Goal: Task Accomplishment & Management: Use online tool/utility

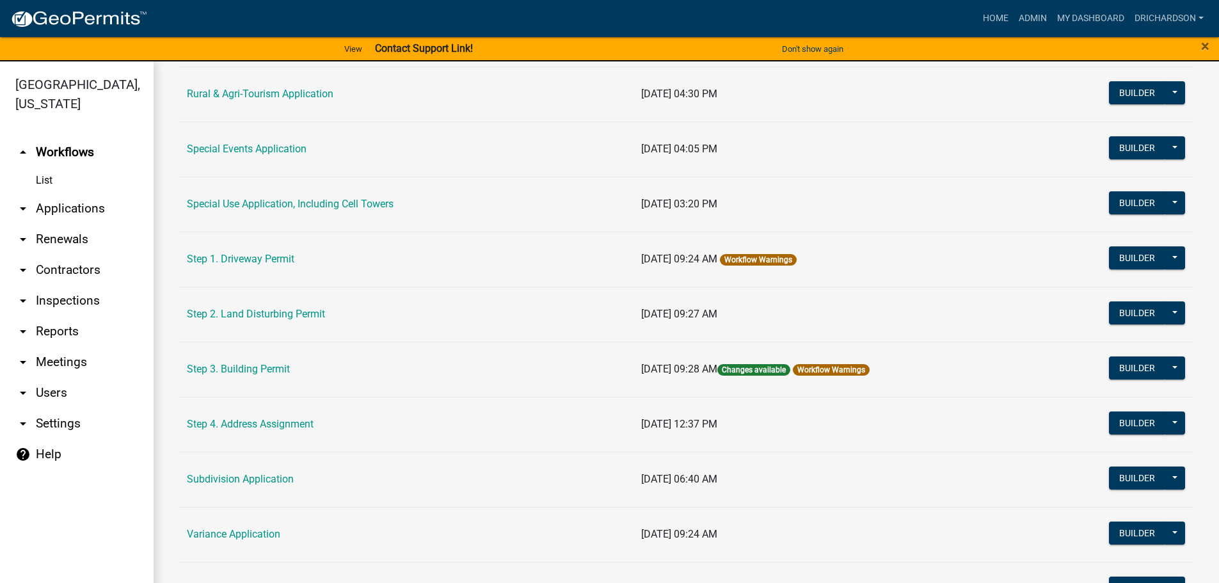
scroll to position [619, 0]
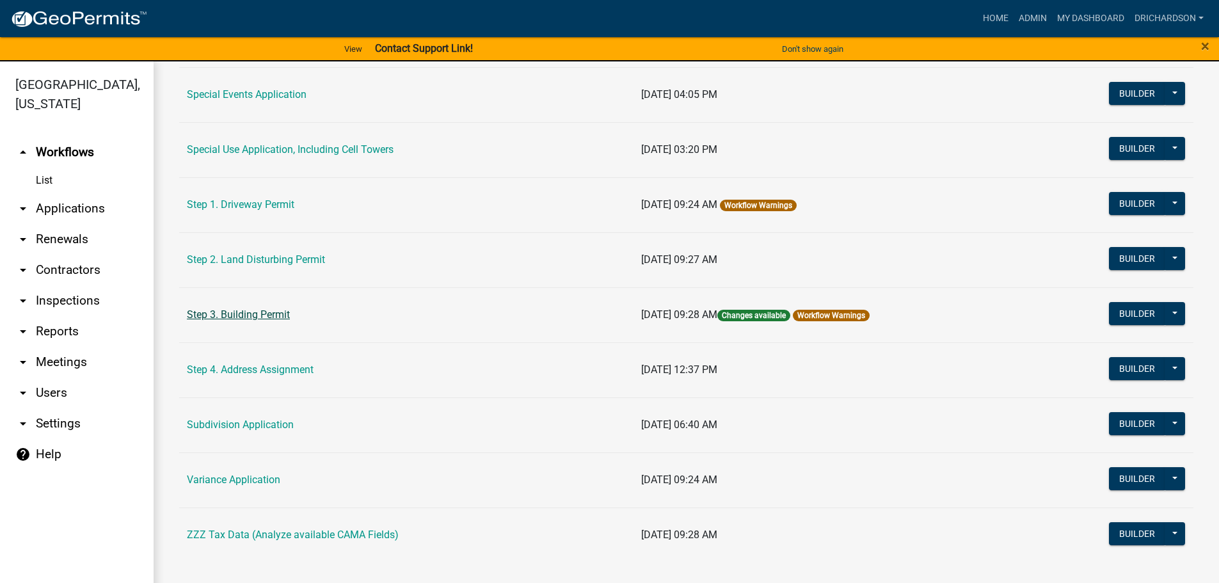
click at [246, 317] on link "Step 3. Building Permit" at bounding box center [238, 314] width 103 height 12
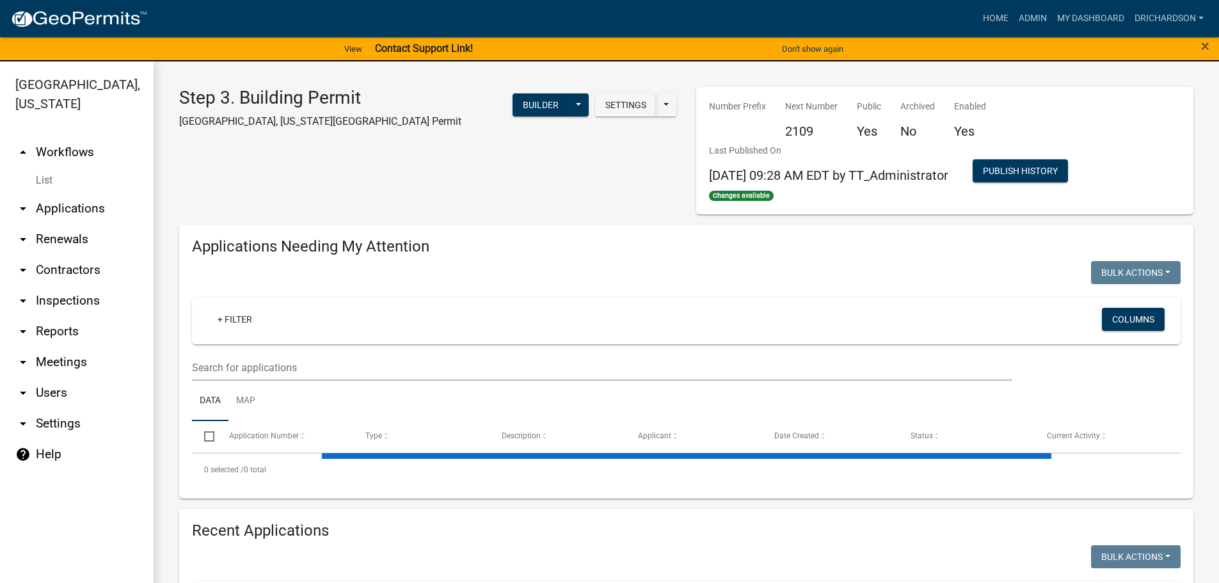
select select "1: 25"
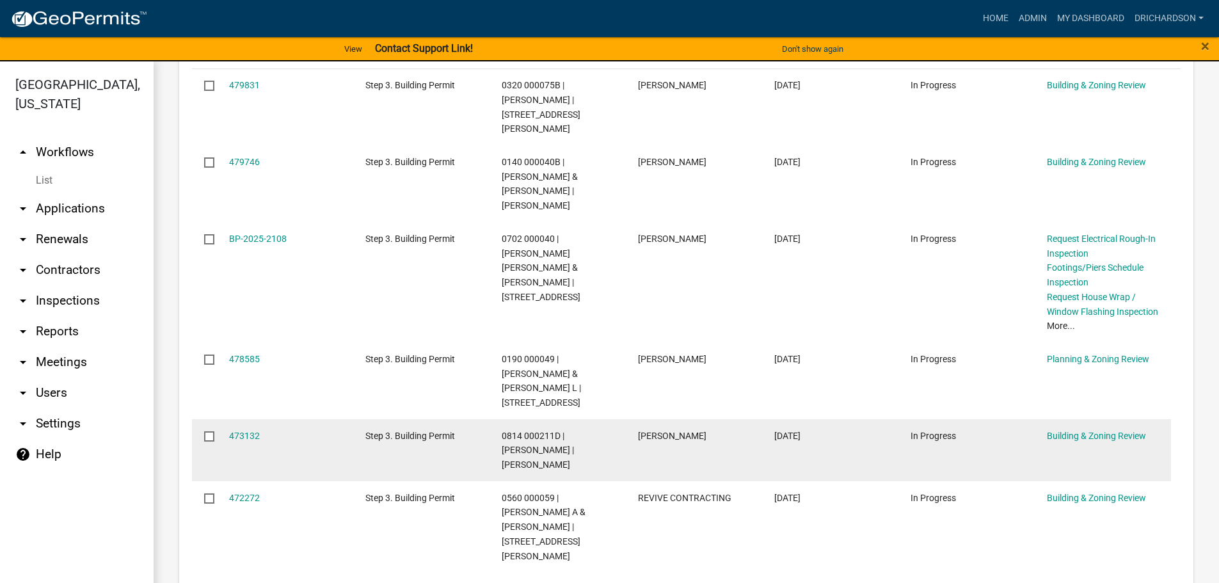
scroll to position [320, 0]
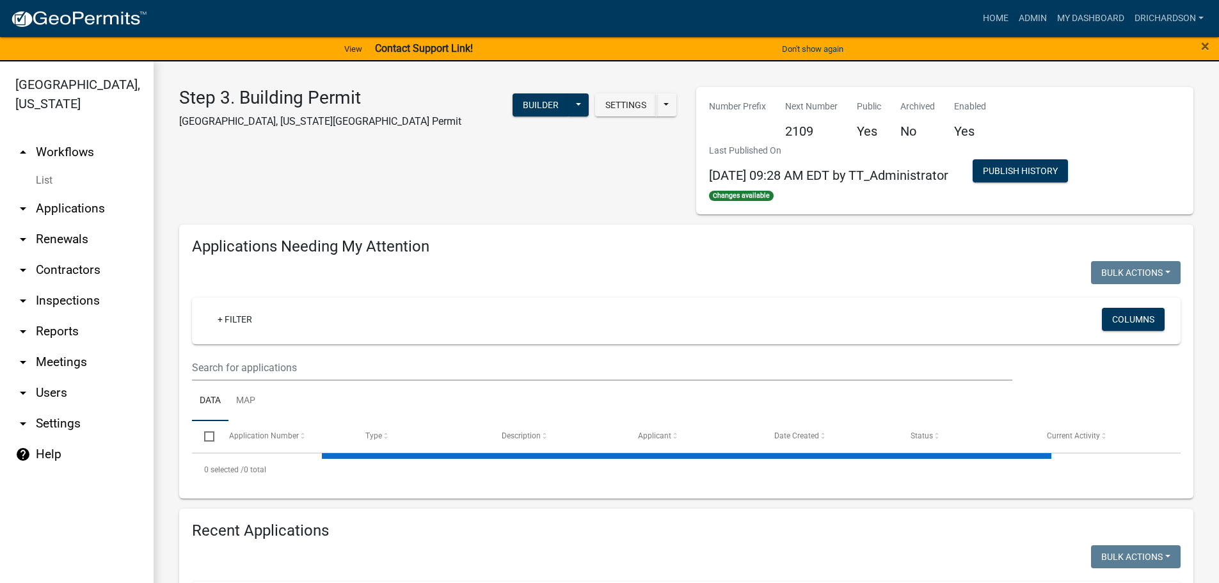
select select "1: 25"
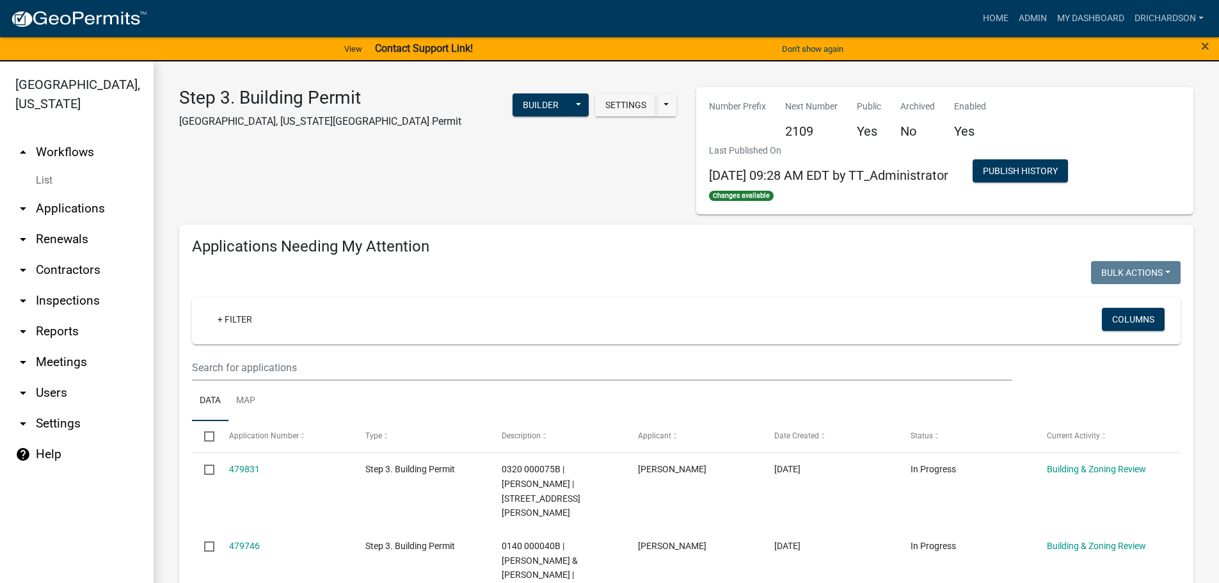
scroll to position [128, 0]
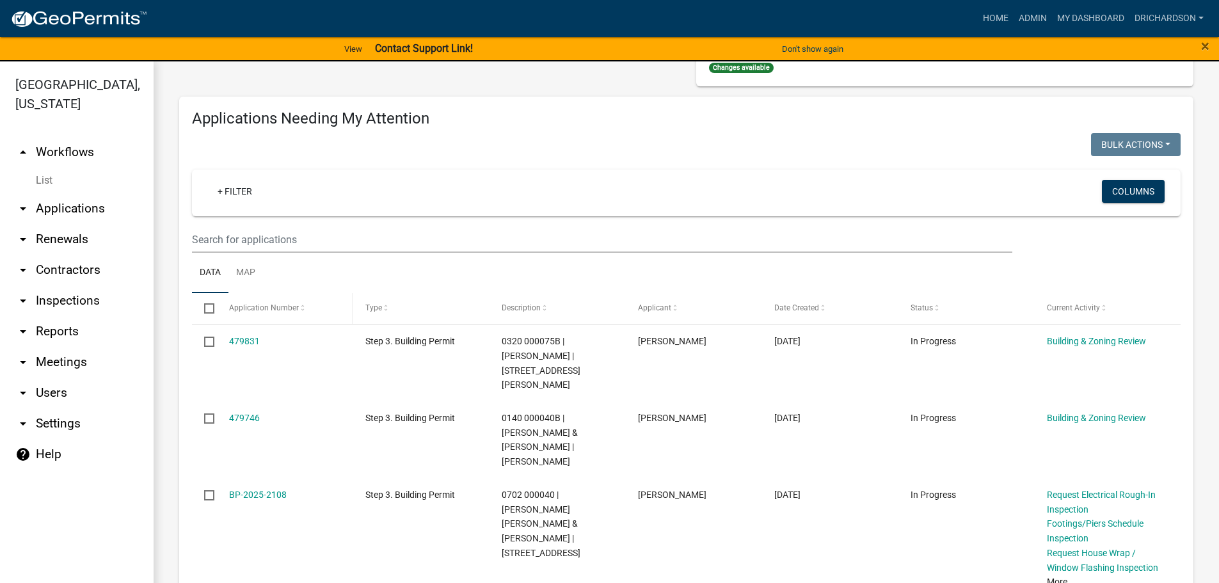
click at [262, 311] on span "Application Number" at bounding box center [264, 307] width 70 height 9
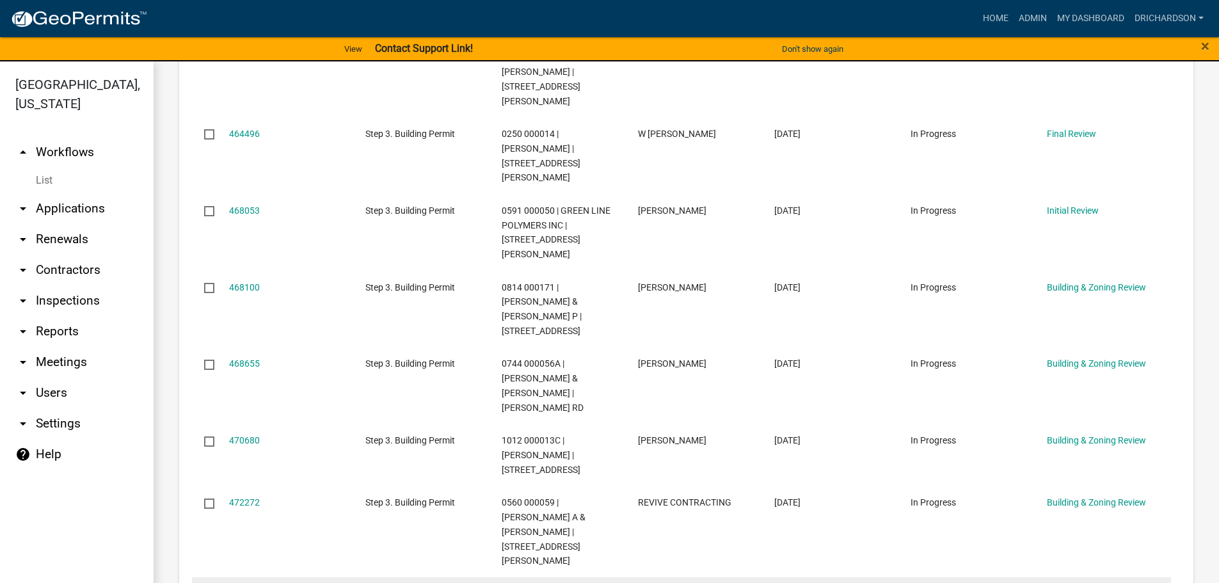
scroll to position [704, 0]
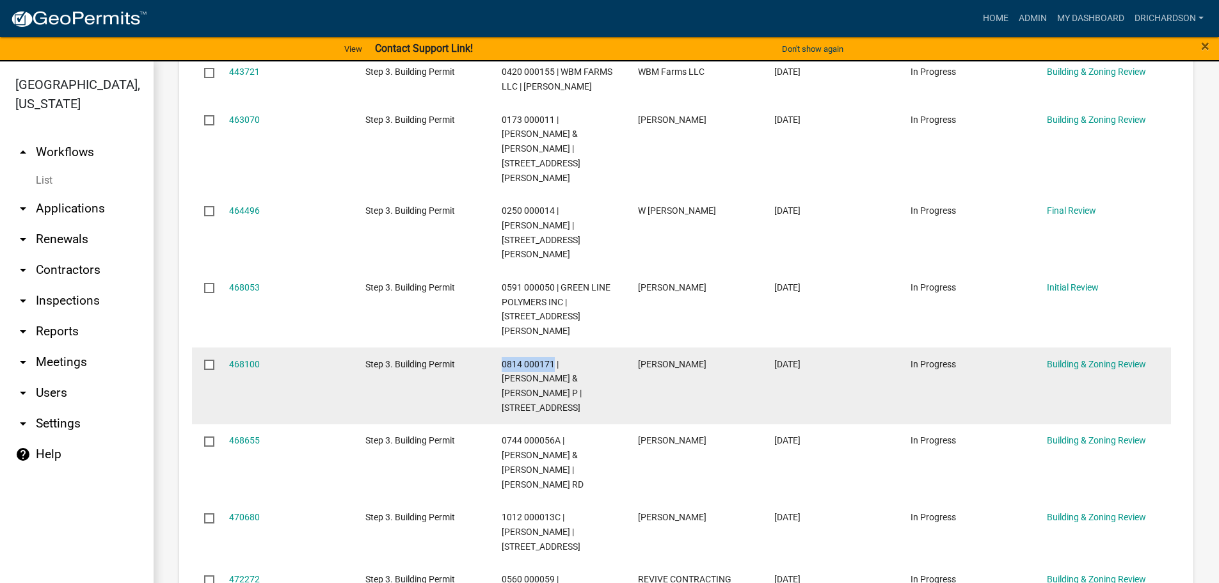
drag, startPoint x: 502, startPoint y: 289, endPoint x: 551, endPoint y: 290, distance: 49.9
click at [551, 359] on span "0814 000171 | WADE CHARLES W IV & TRACI P | 309 CHEYENNE DR" at bounding box center [542, 386] width 80 height 54
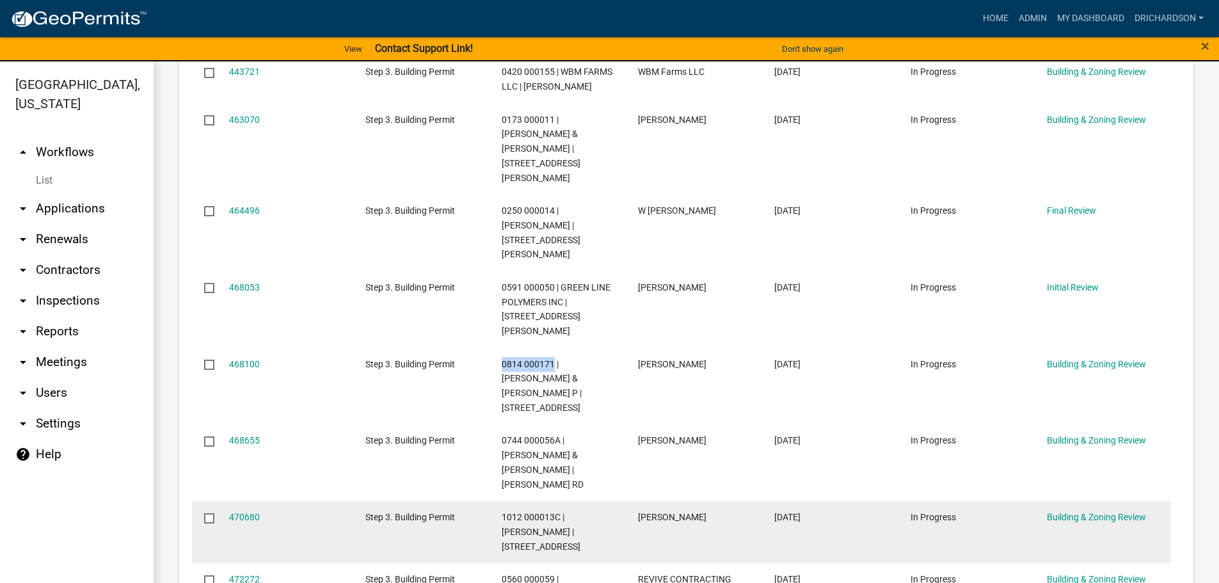
copy span "0814 000171"
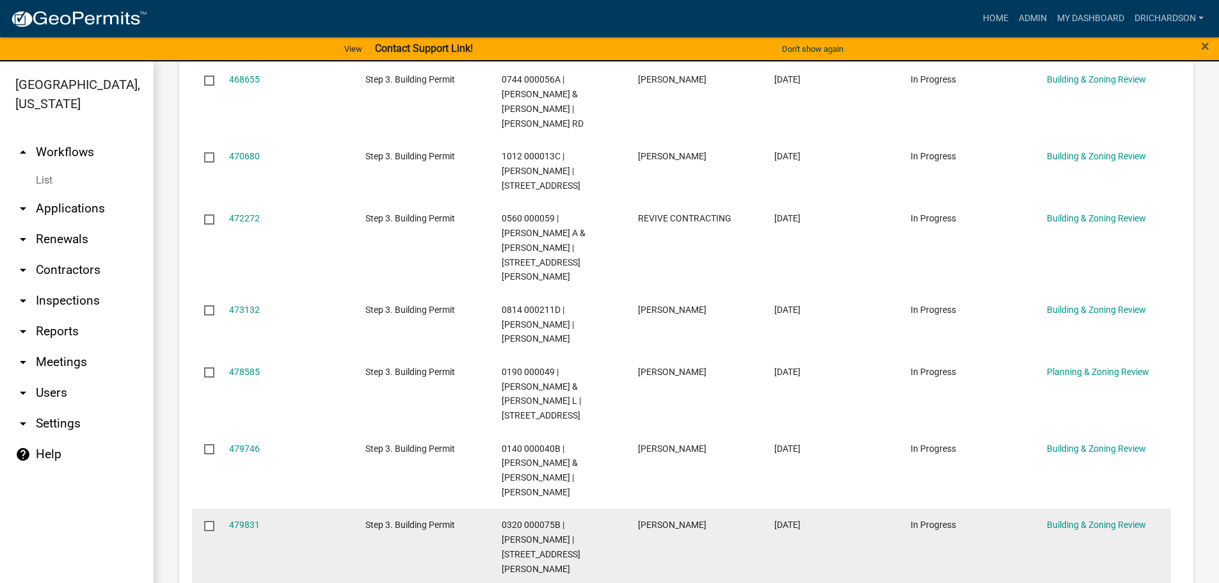
scroll to position [1088, 0]
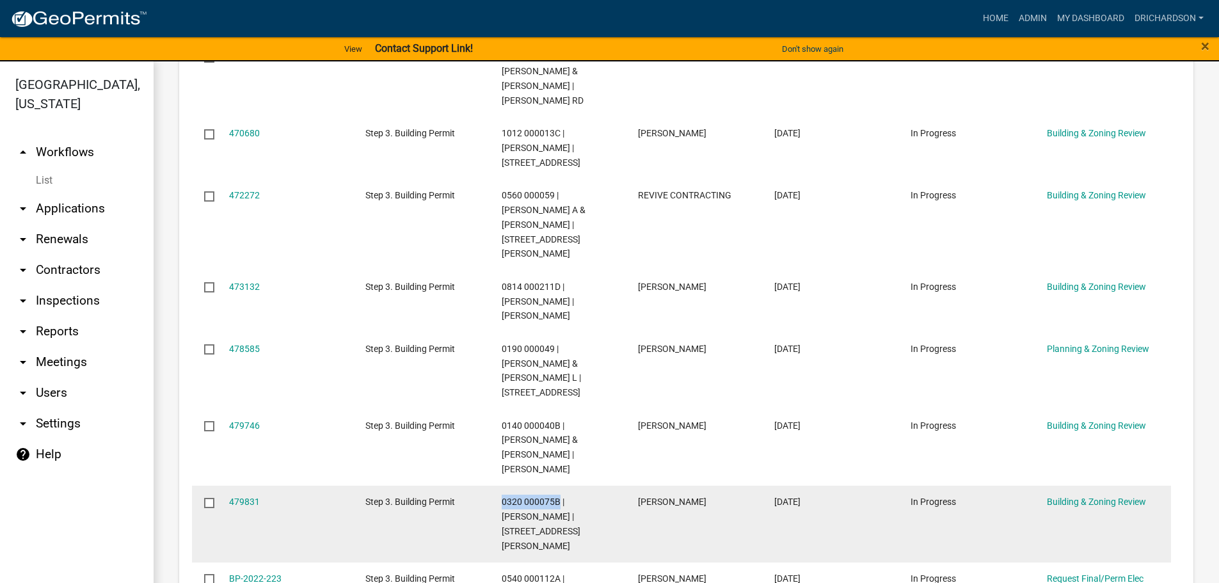
drag, startPoint x: 502, startPoint y: 341, endPoint x: 557, endPoint y: 340, distance: 55.0
click at [557, 496] on span "0320 000075B | THOMPSON RAY E JR | 355 TUCKER RD" at bounding box center [541, 523] width 79 height 54
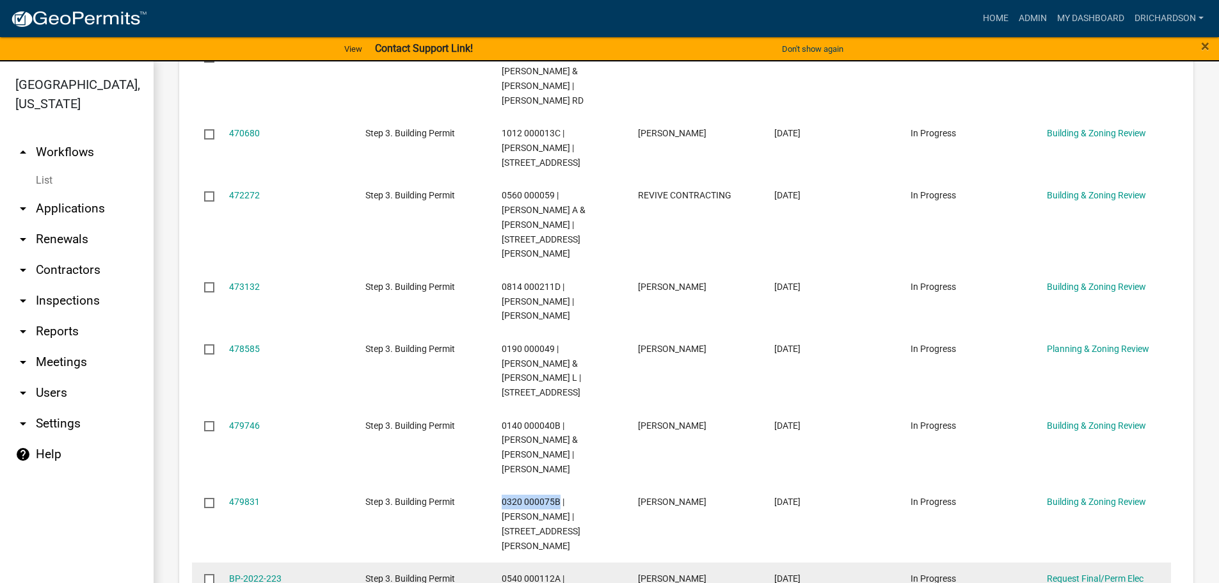
copy span "0320 000075B"
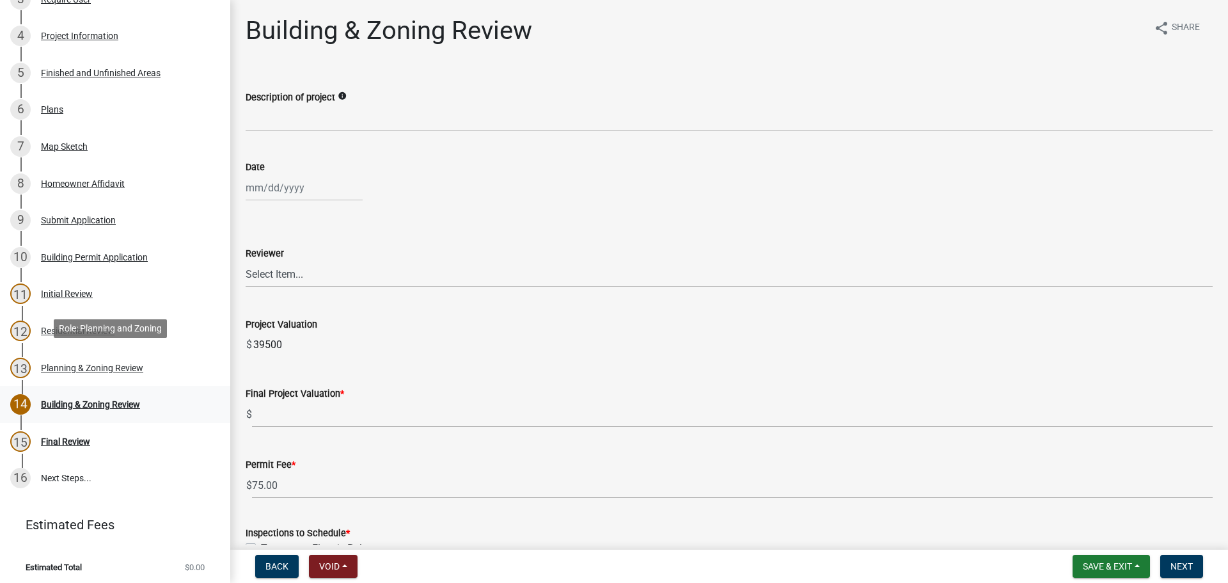
scroll to position [274, 0]
click at [56, 104] on div "Plans" at bounding box center [52, 108] width 22 height 9
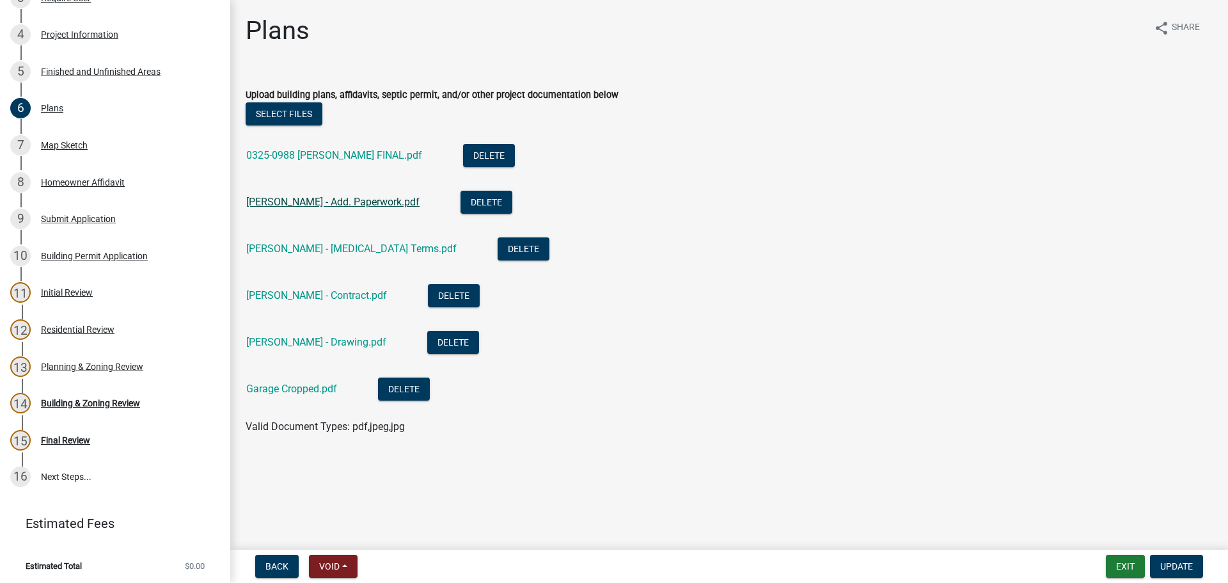
click at [327, 205] on link "Charles Wade - Add. Paperwork.pdf" at bounding box center [332, 202] width 173 height 12
click at [327, 293] on link "Charles Wade - Contract.pdf" at bounding box center [316, 295] width 141 height 12
click at [327, 347] on link "Charles Wade - Drawing.pdf" at bounding box center [316, 342] width 140 height 12
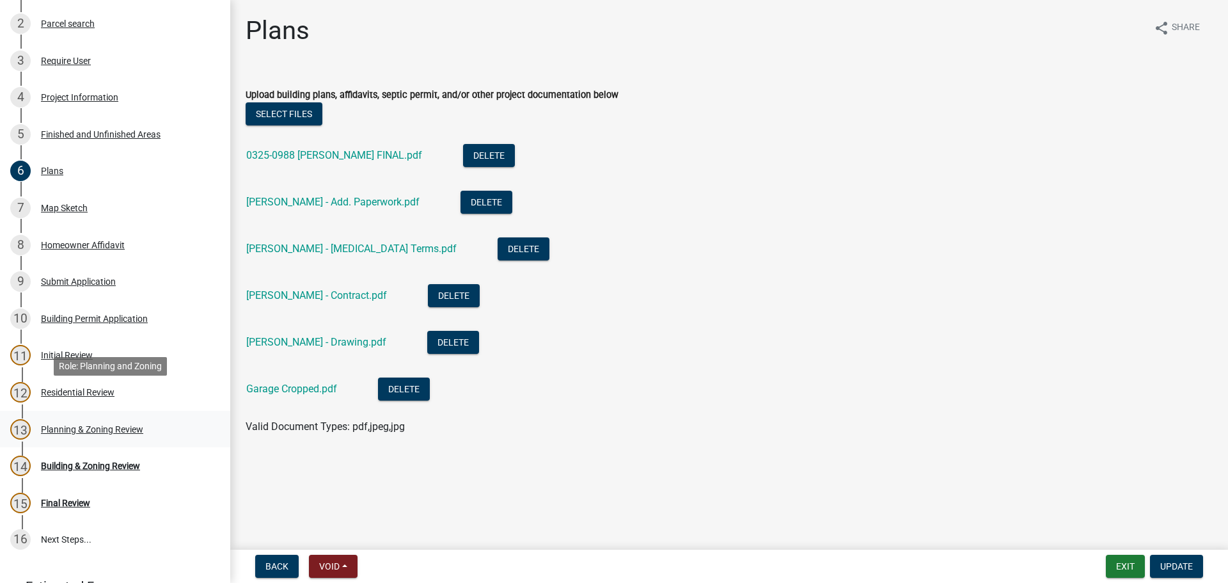
scroll to position [0, 0]
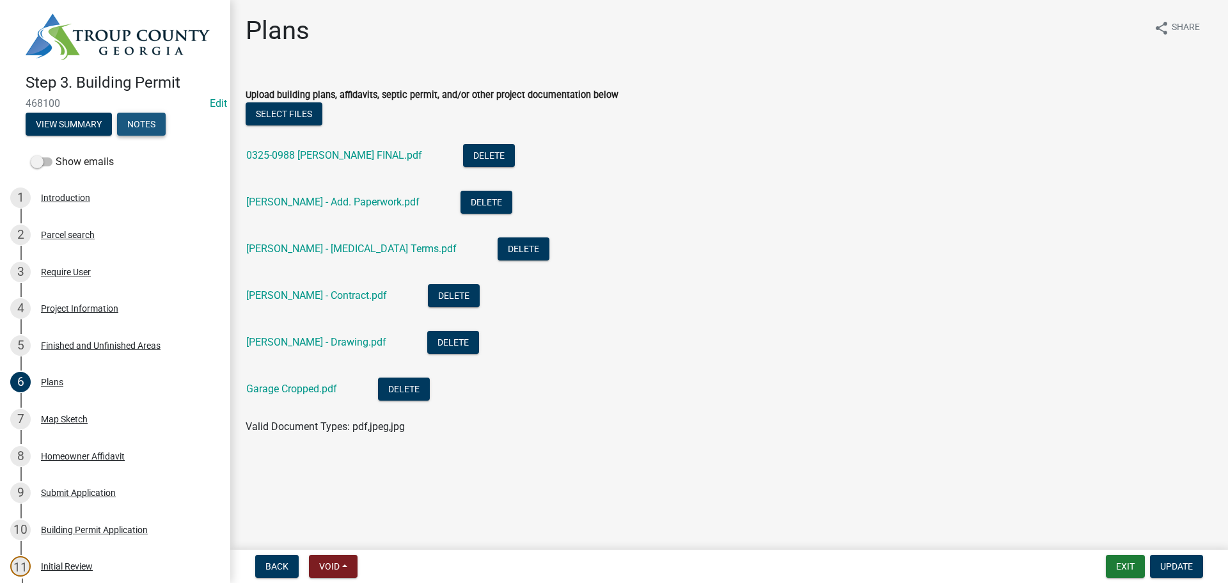
click at [146, 115] on button "Notes" at bounding box center [141, 124] width 49 height 23
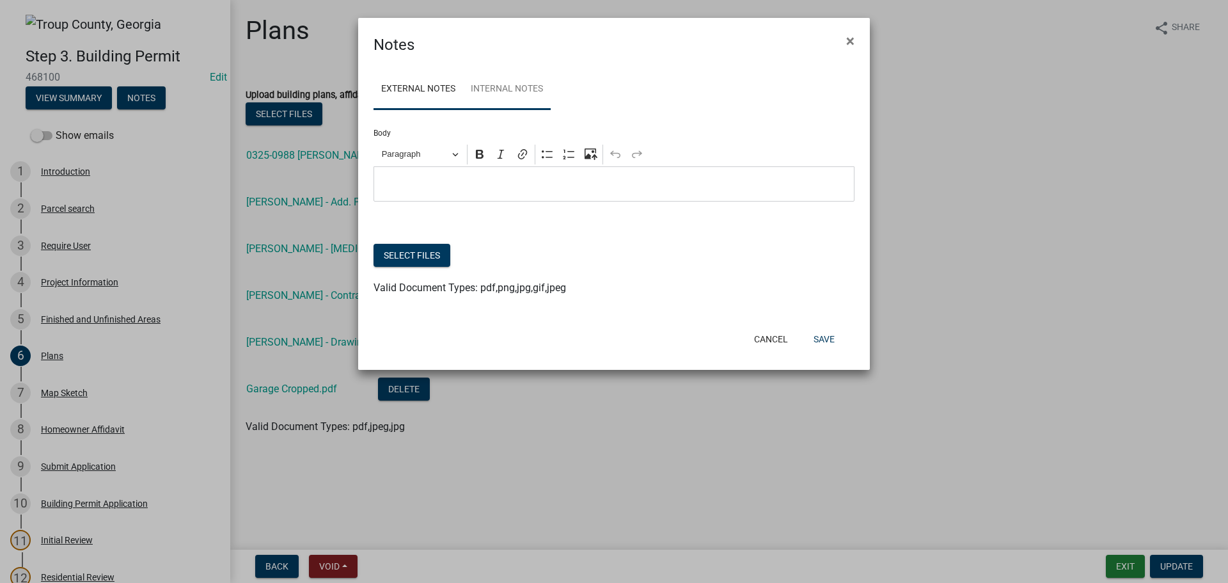
click at [505, 107] on link "Internal Notes" at bounding box center [507, 89] width 88 height 41
click at [850, 48] on span "×" at bounding box center [850, 41] width 8 height 18
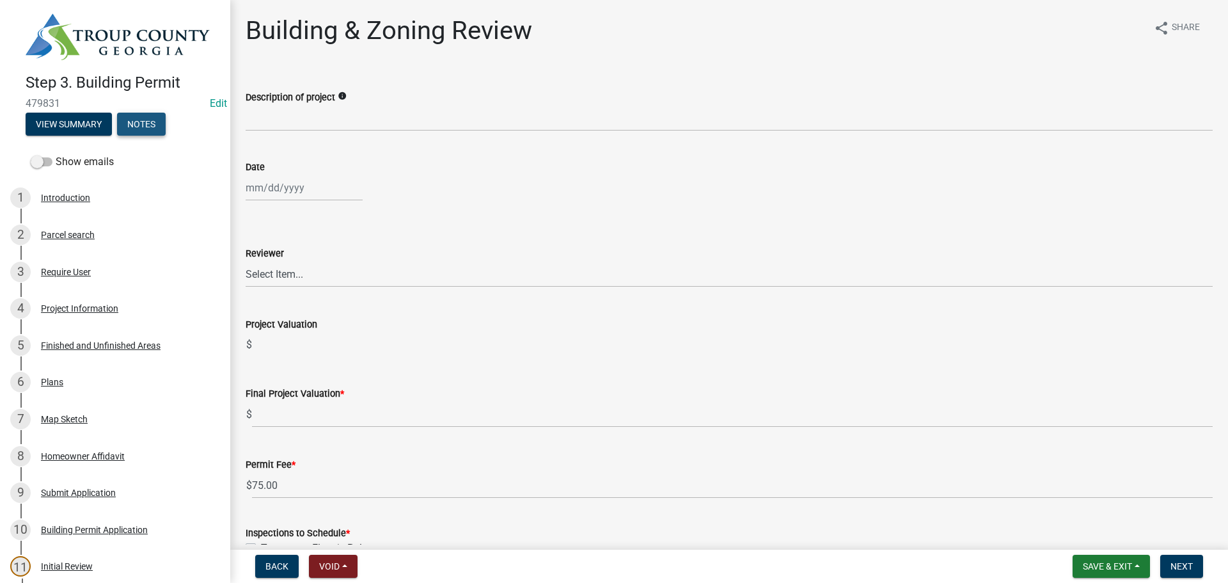
click at [144, 120] on button "Notes" at bounding box center [141, 124] width 49 height 23
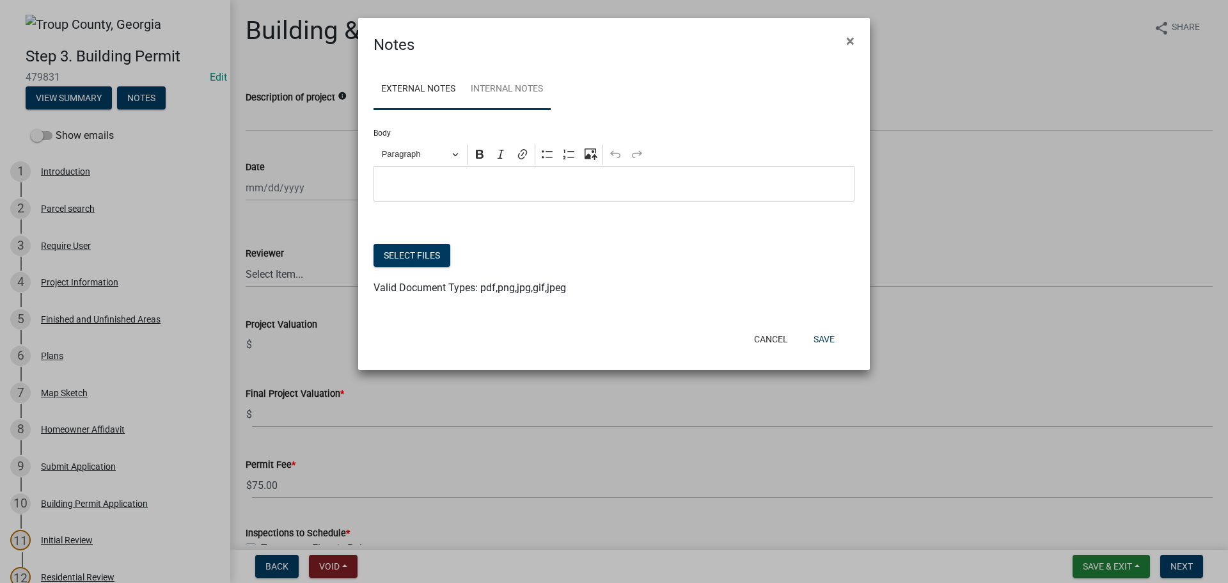
click at [546, 91] on link "Internal Notes" at bounding box center [507, 89] width 88 height 41
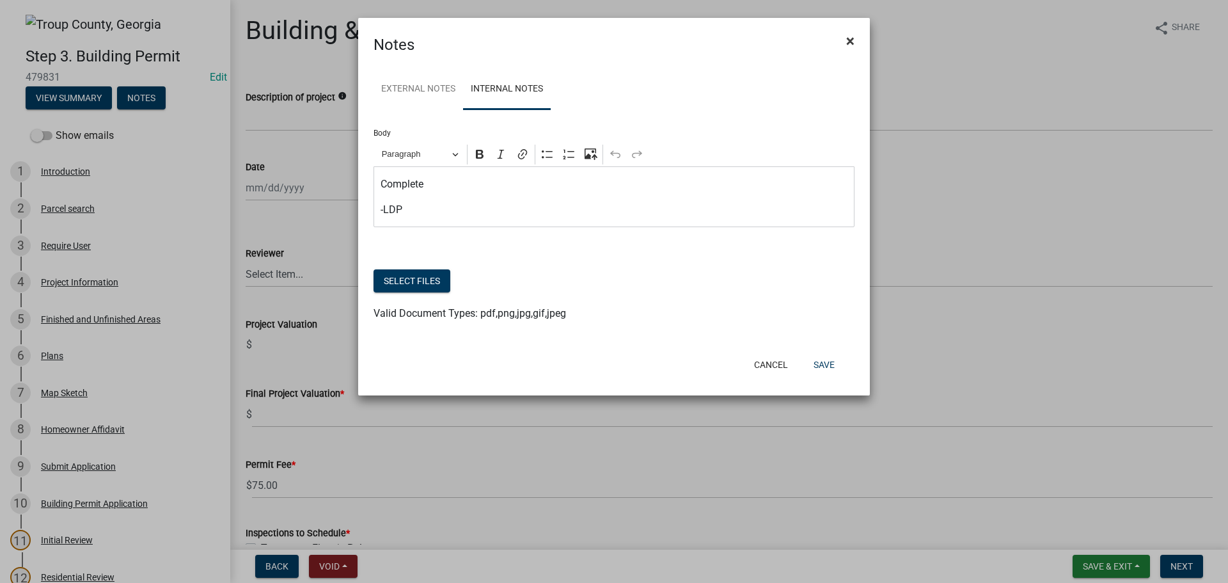
click at [853, 47] on span "×" at bounding box center [850, 41] width 8 height 18
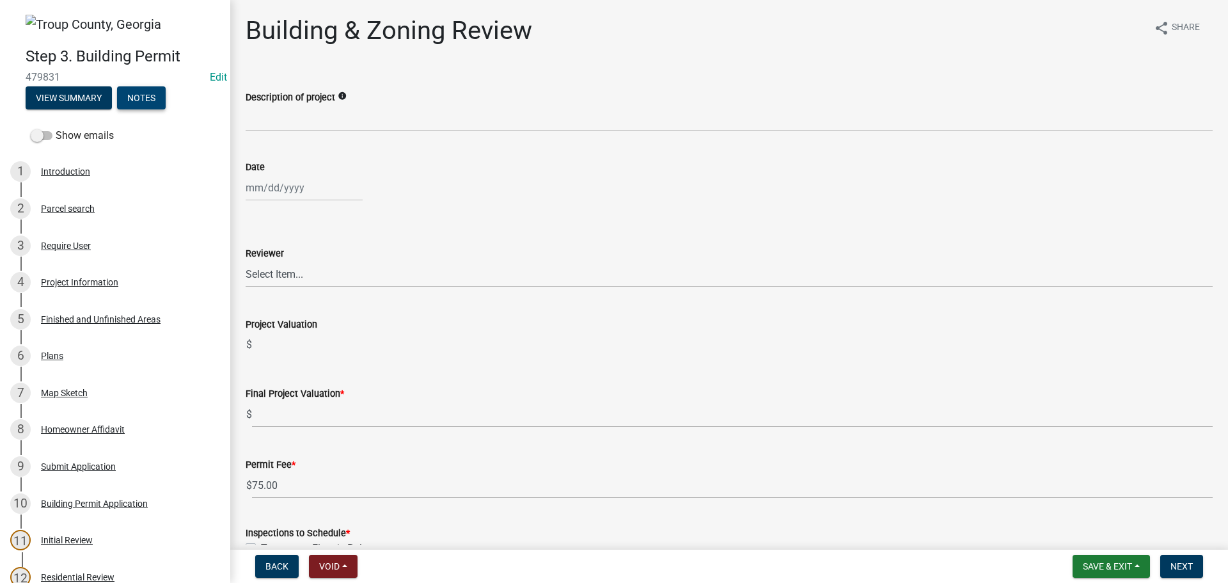
click at [133, 90] on button "Notes" at bounding box center [141, 97] width 49 height 23
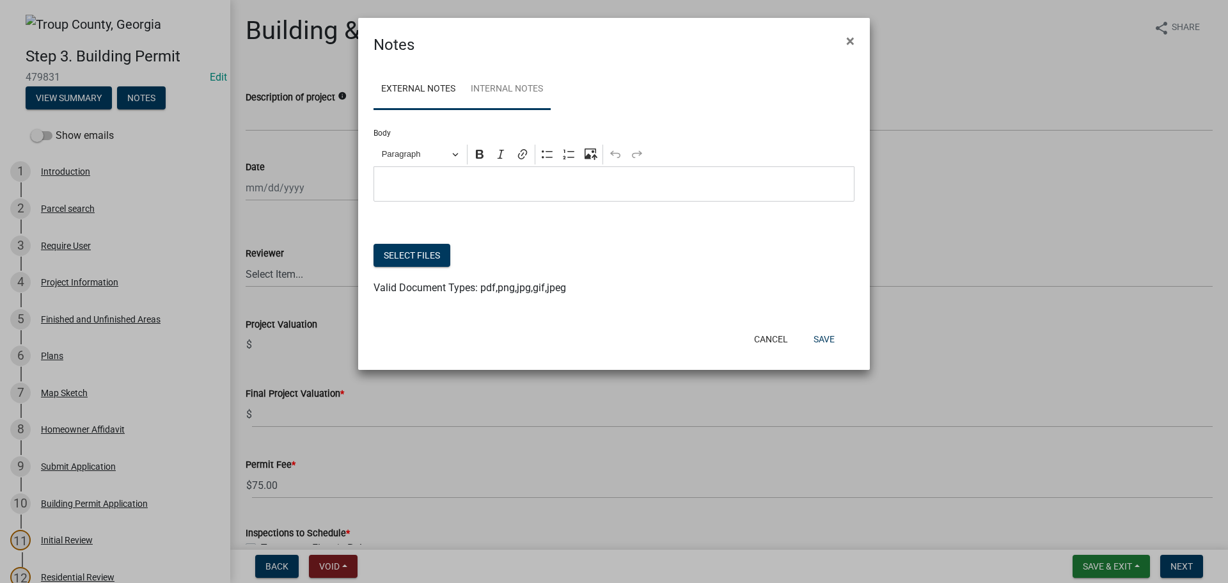
click at [498, 88] on link "Internal Notes" at bounding box center [507, 89] width 88 height 41
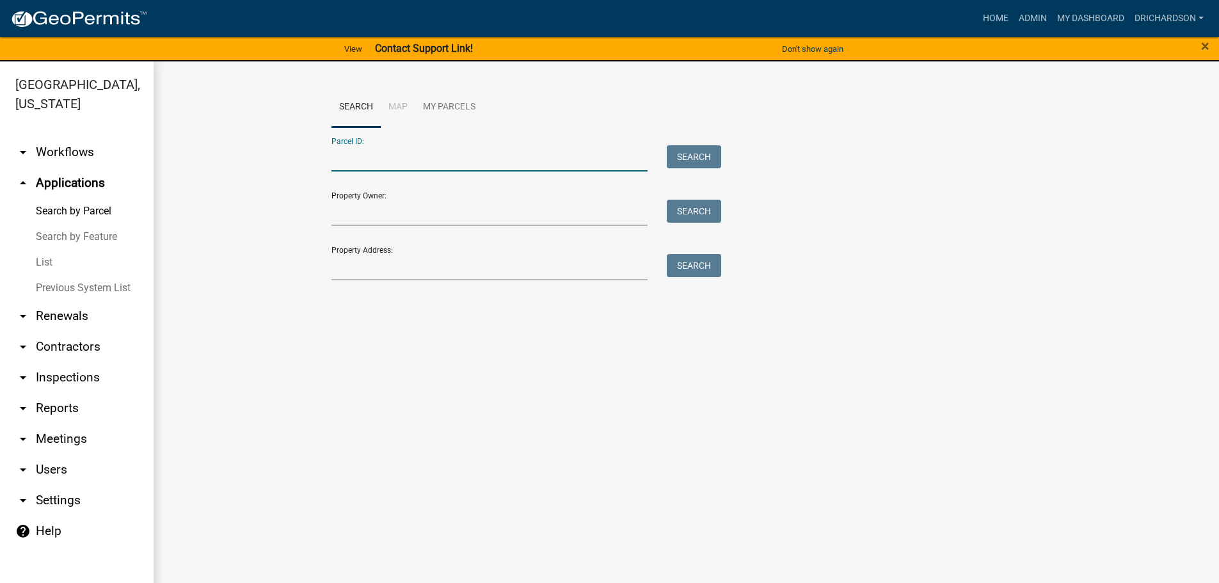
click at [367, 168] on input "Parcel ID:" at bounding box center [489, 158] width 317 height 26
paste input "0814 000171"
click at [697, 150] on button "Search" at bounding box center [694, 156] width 54 height 23
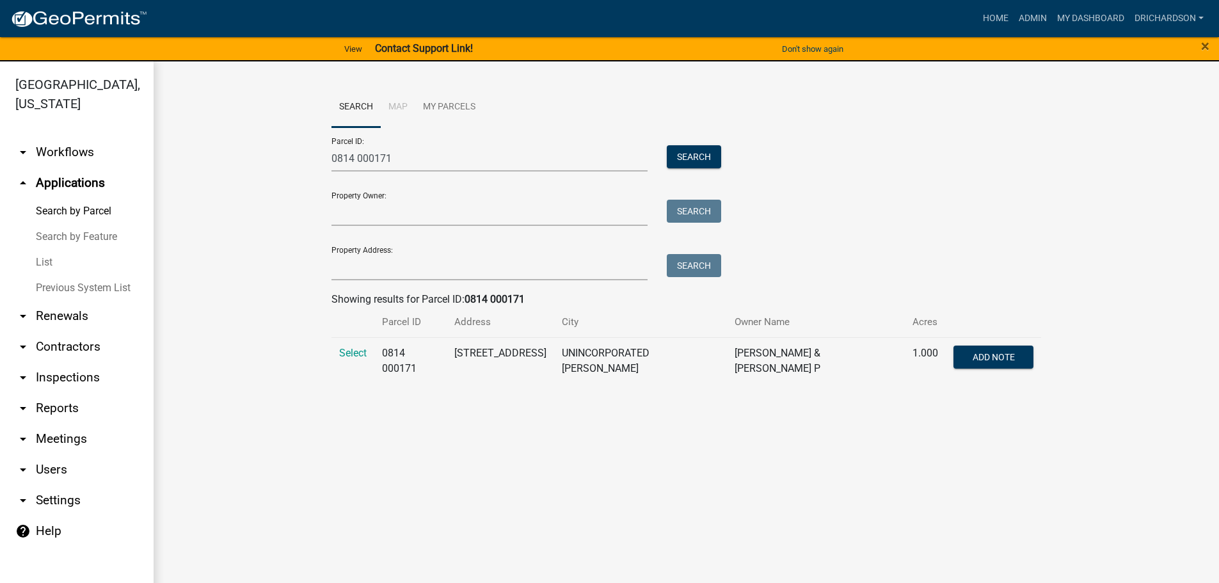
click at [348, 361] on td "Select" at bounding box center [352, 360] width 43 height 47
click at [350, 356] on span "Select" at bounding box center [353, 353] width 28 height 12
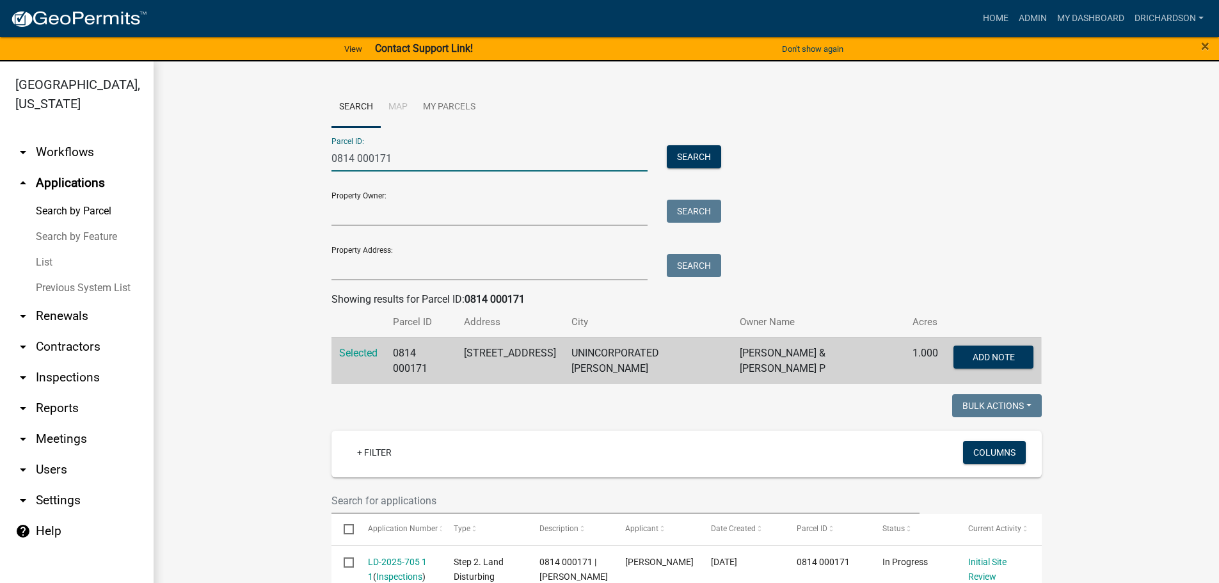
drag, startPoint x: 408, startPoint y: 169, endPoint x: 241, endPoint y: 170, distance: 167.6
click at [241, 170] on wm-workflow-application-search-view "Search Map My Parcels Parcel ID: 0814 000171 Search Property Owner: Search Prop…" at bounding box center [686, 558] width 1014 height 942
paste input "320 000075B"
type input "0320 000075B"
click at [688, 161] on button "Search" at bounding box center [694, 156] width 54 height 23
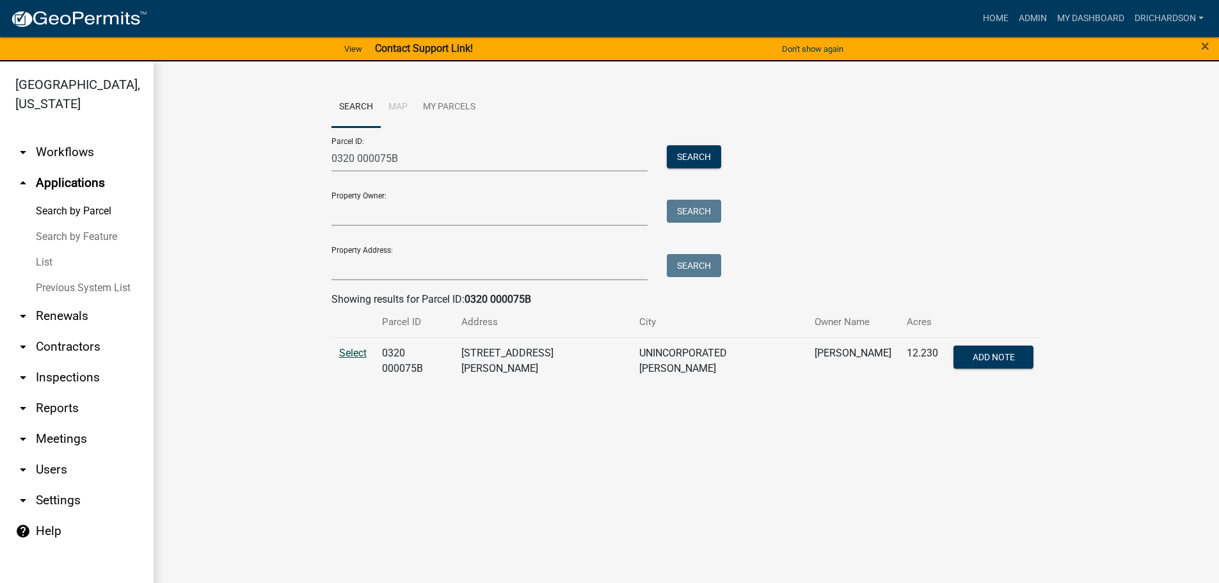
click at [362, 350] on span "Select" at bounding box center [353, 353] width 28 height 12
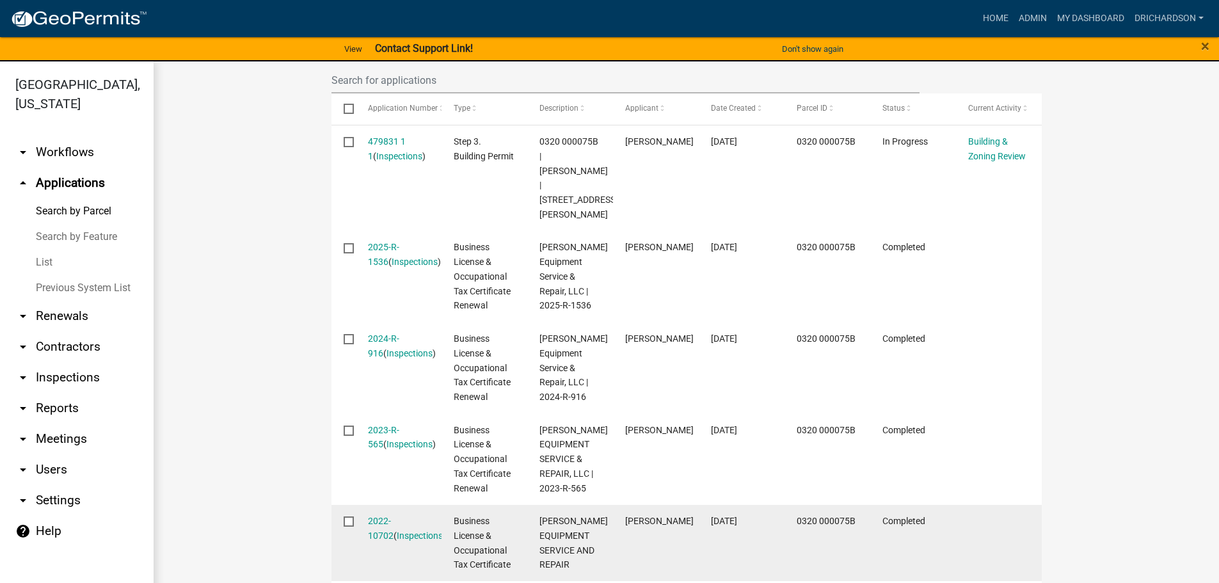
scroll to position [128, 0]
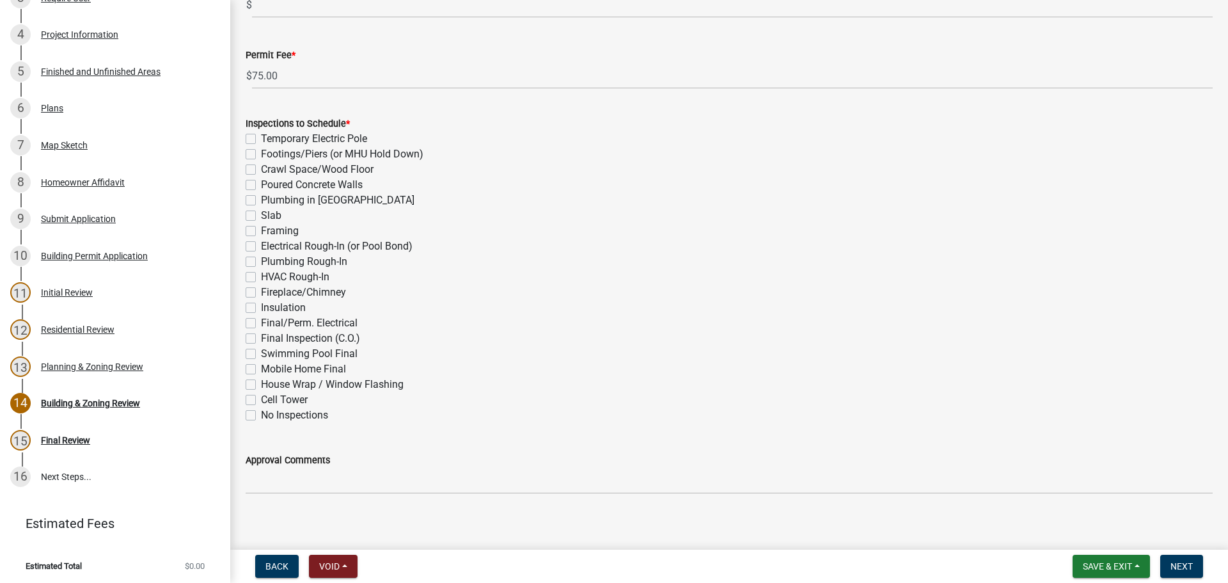
scroll to position [419, 0]
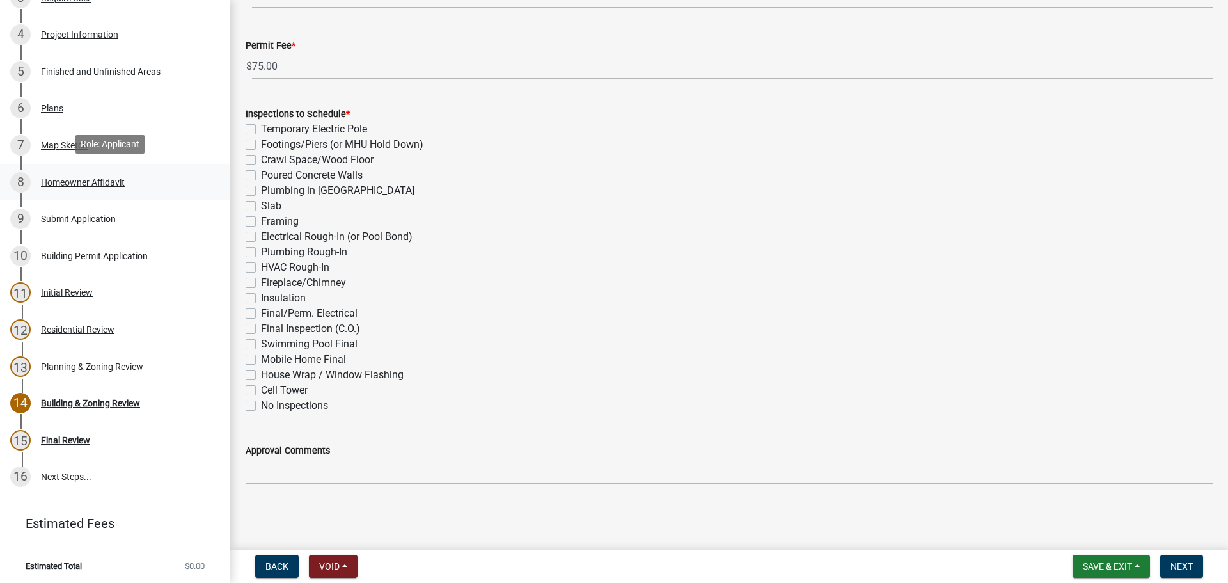
click at [74, 182] on div "Homeowner Affidavit" at bounding box center [83, 182] width 84 height 9
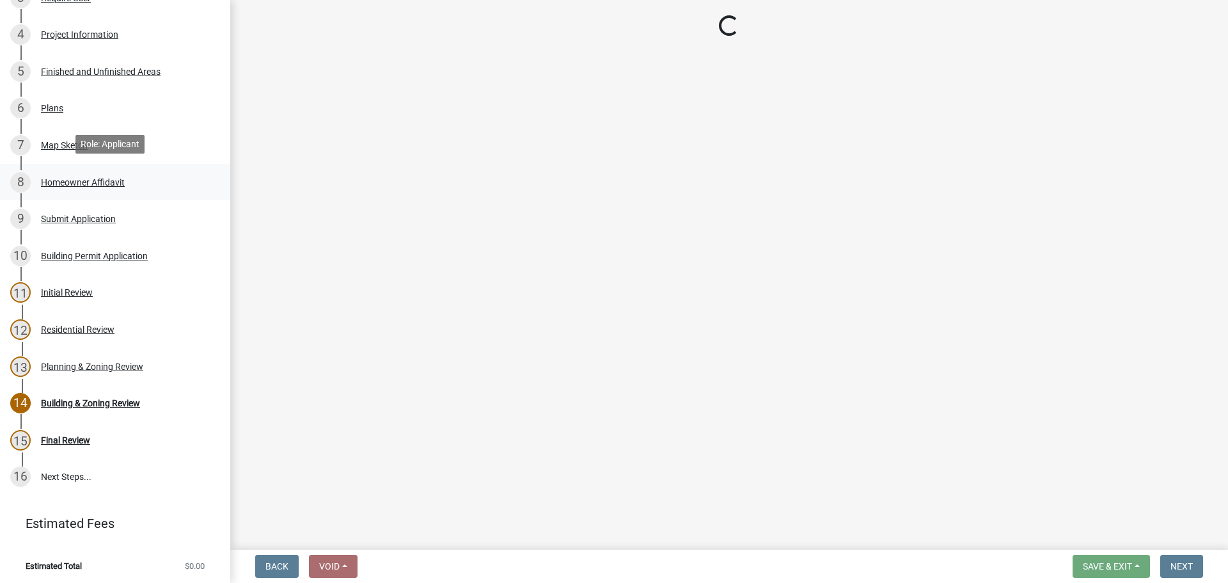
scroll to position [0, 0]
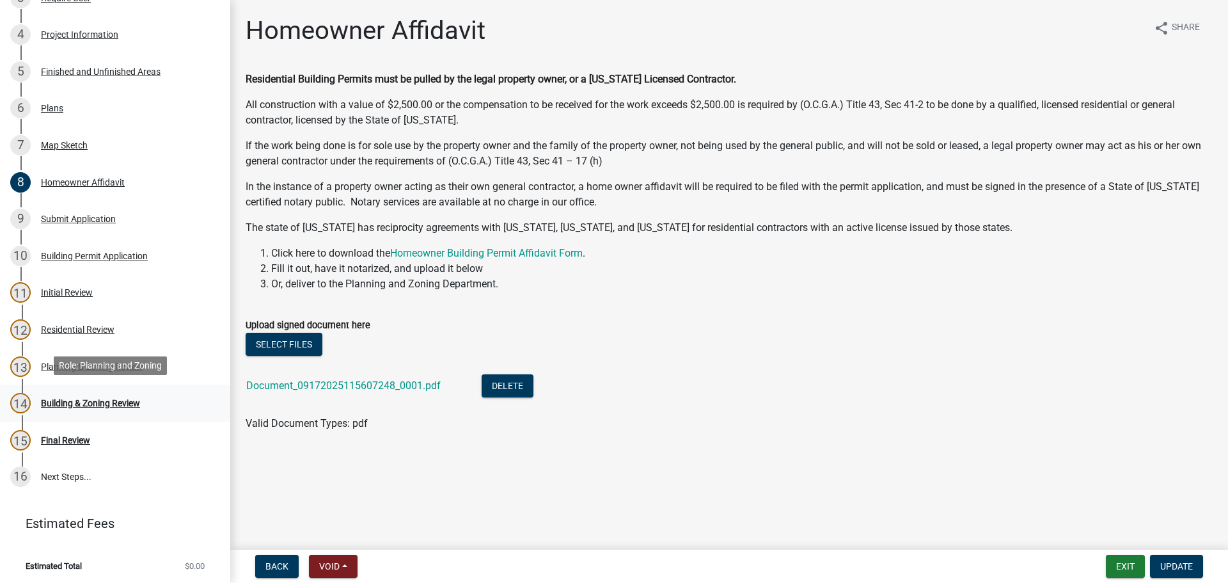
click at [54, 399] on div "Building & Zoning Review" at bounding box center [90, 403] width 99 height 9
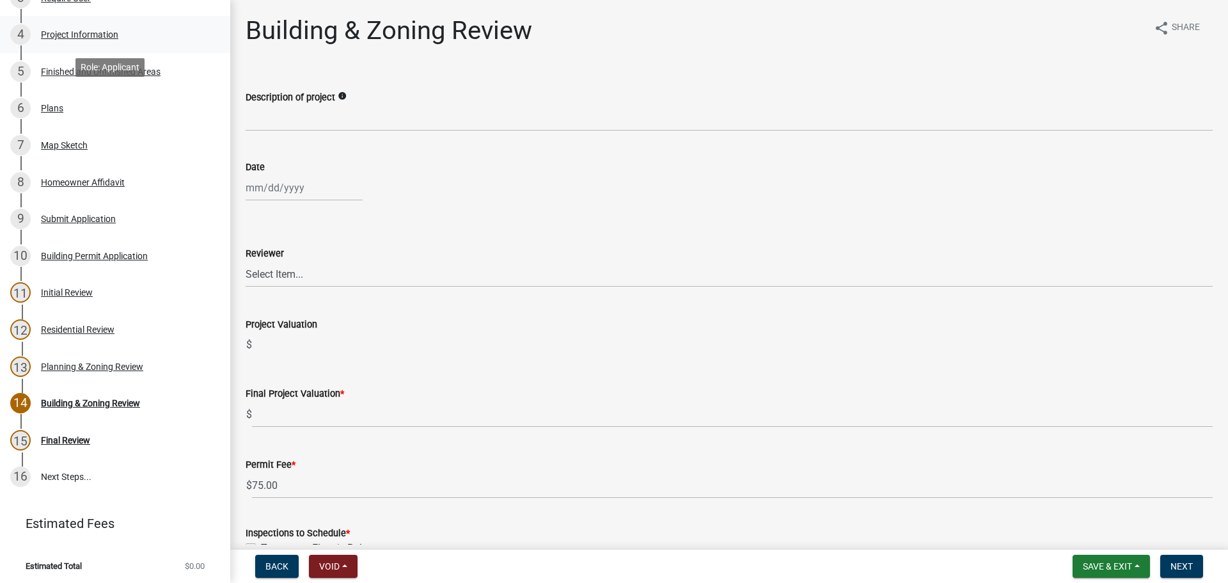
click at [75, 30] on div "Project Information" at bounding box center [79, 34] width 77 height 9
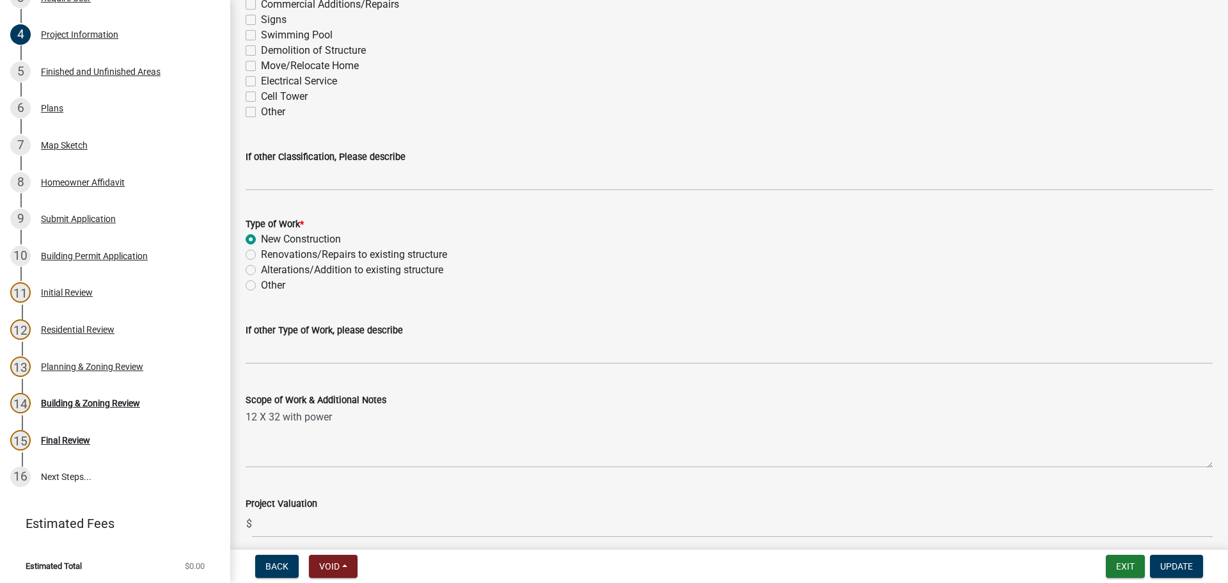
scroll to position [1195, 0]
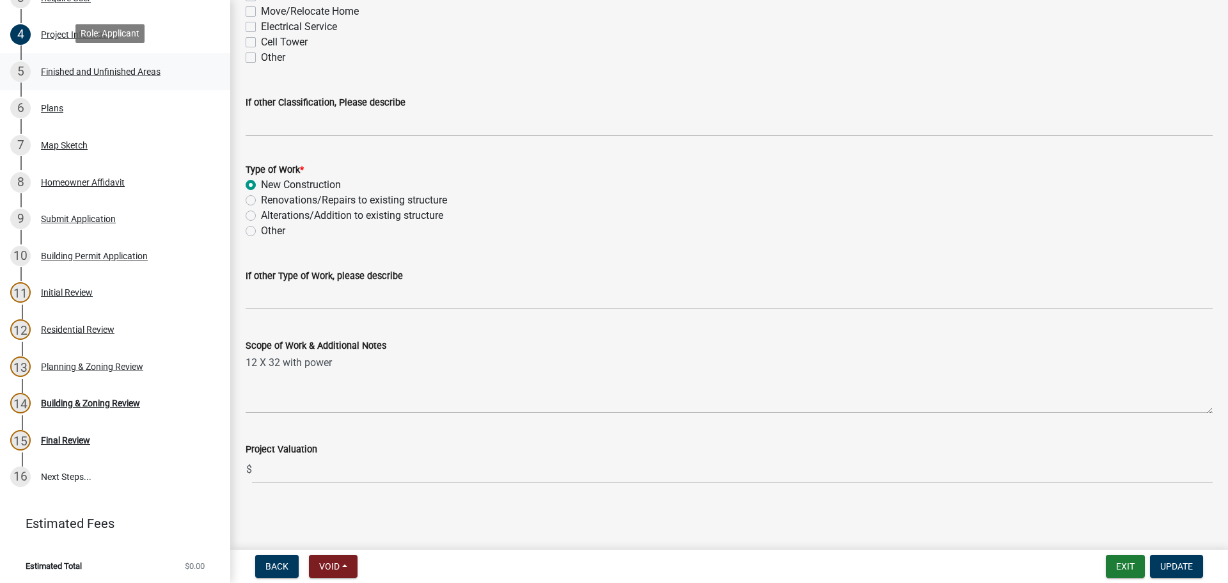
click at [67, 67] on div "Finished and Unfinished Areas" at bounding box center [101, 71] width 120 height 9
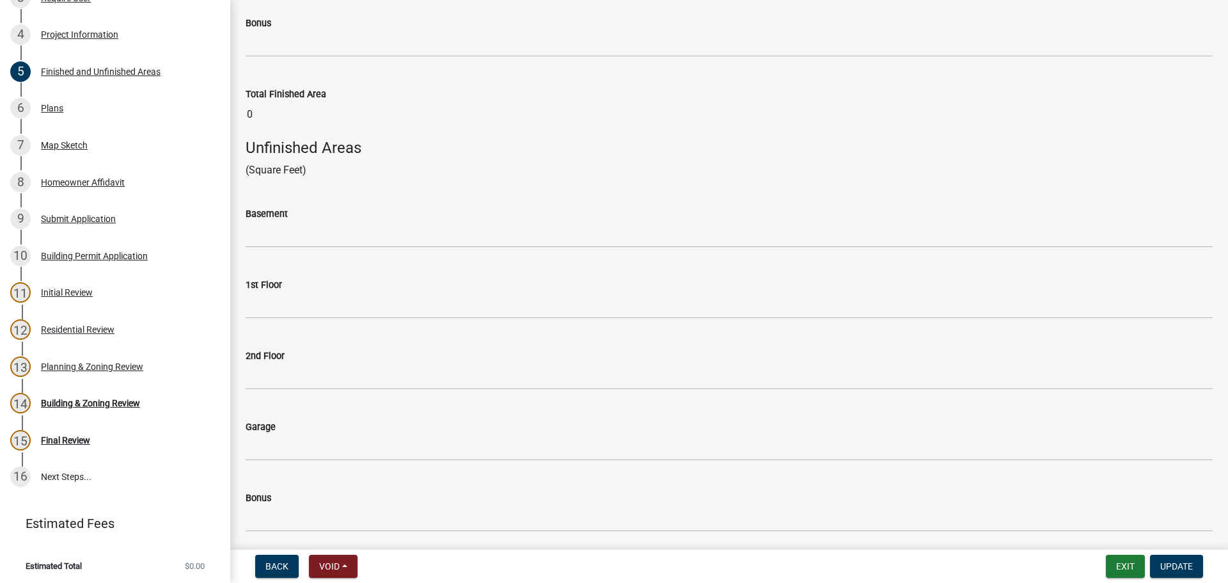
scroll to position [527, 0]
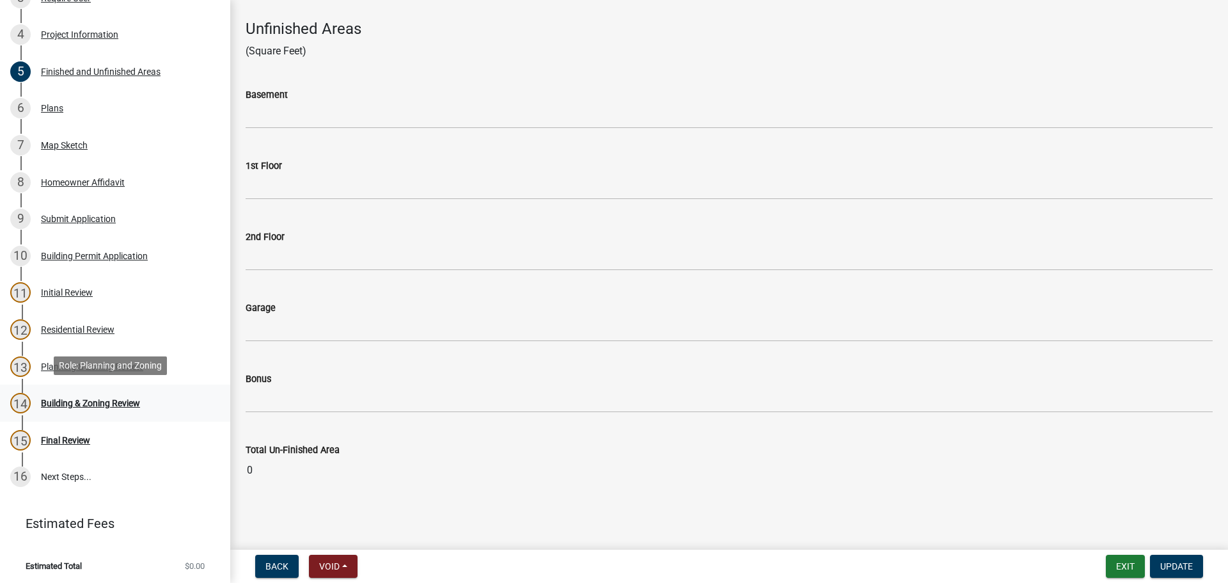
click at [68, 399] on div "Building & Zoning Review" at bounding box center [90, 403] width 99 height 9
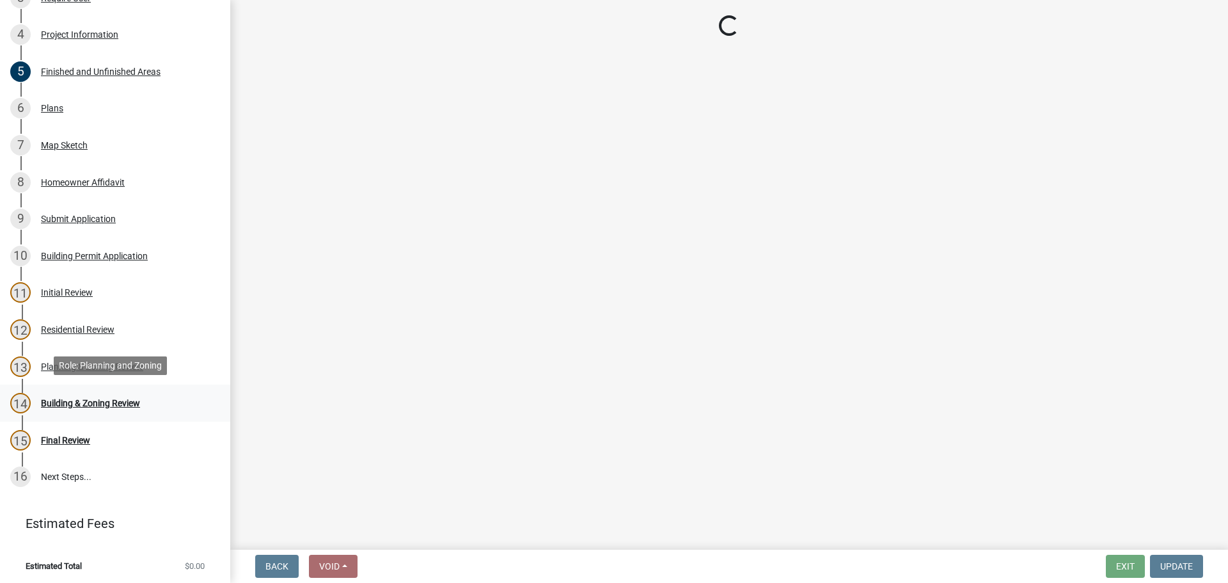
scroll to position [0, 0]
